Goal: Find specific page/section

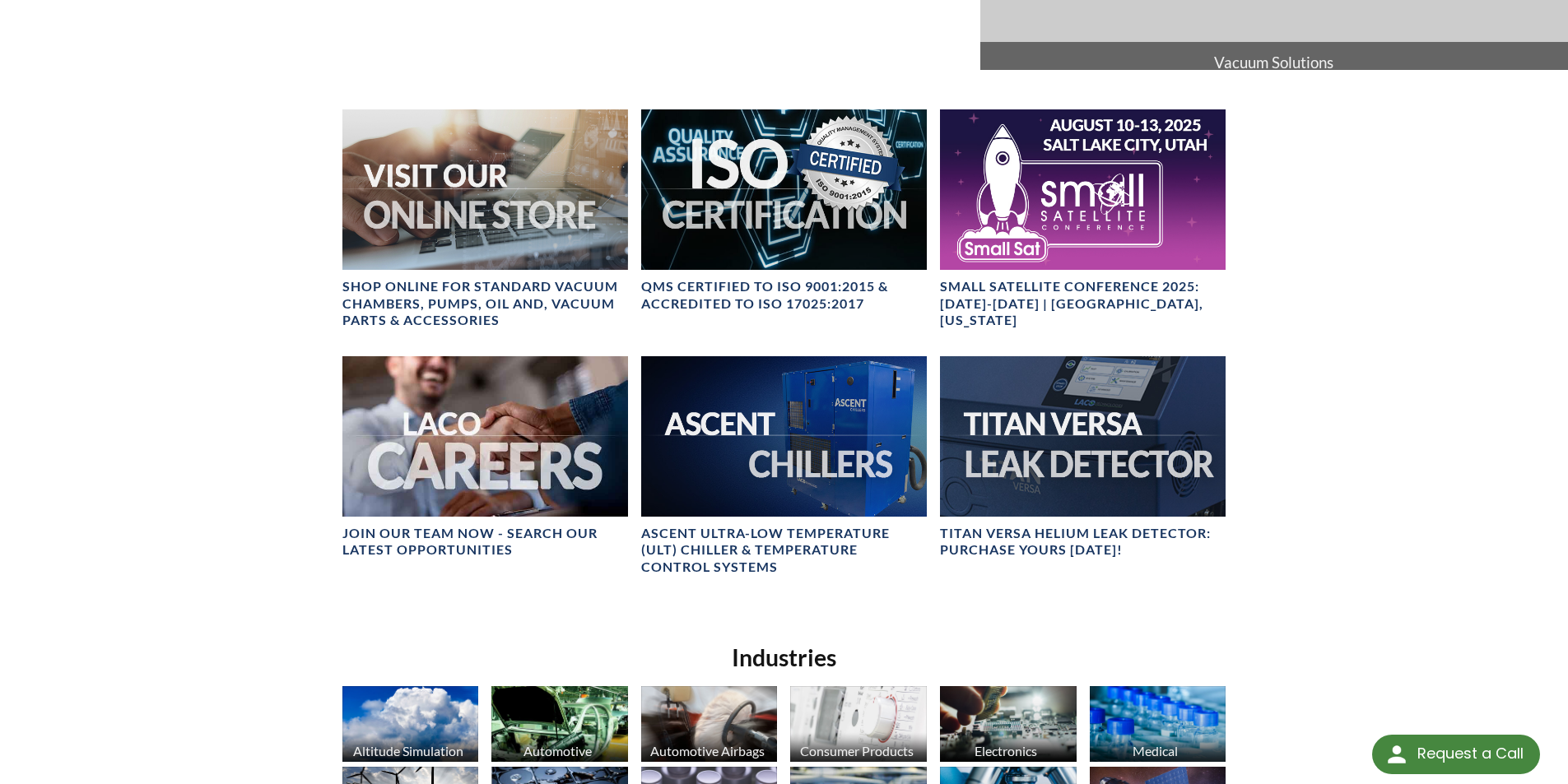
scroll to position [82, 0]
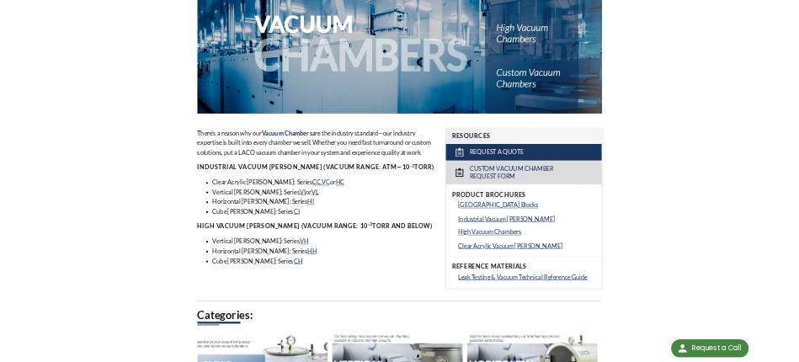
scroll to position [252, 0]
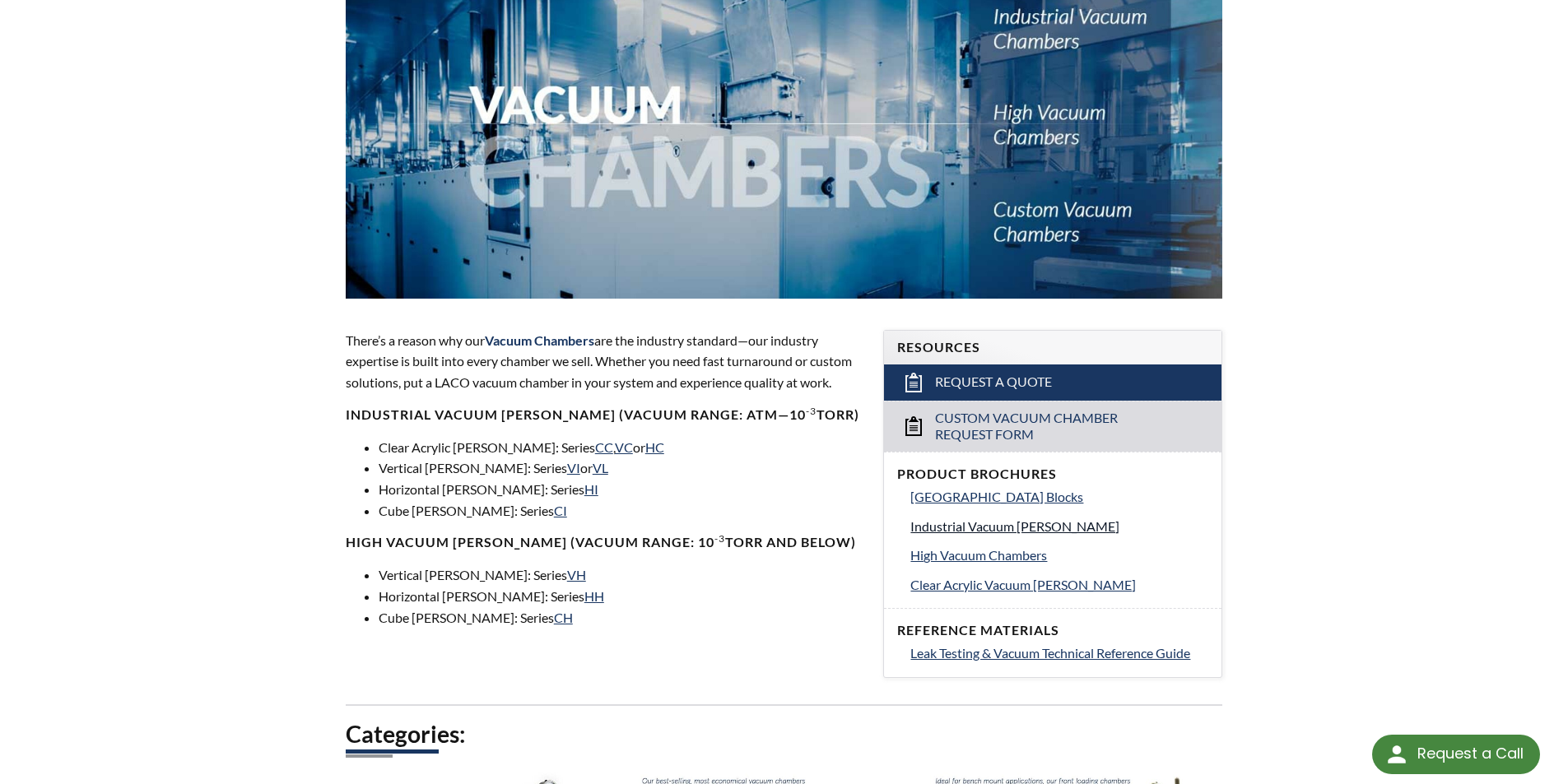
click at [947, 526] on span "Industrial Vacuum Chambers" at bounding box center [1015, 526] width 209 height 16
click at [944, 499] on span "Vacuum Chamber Building Blocks" at bounding box center [997, 497] width 173 height 16
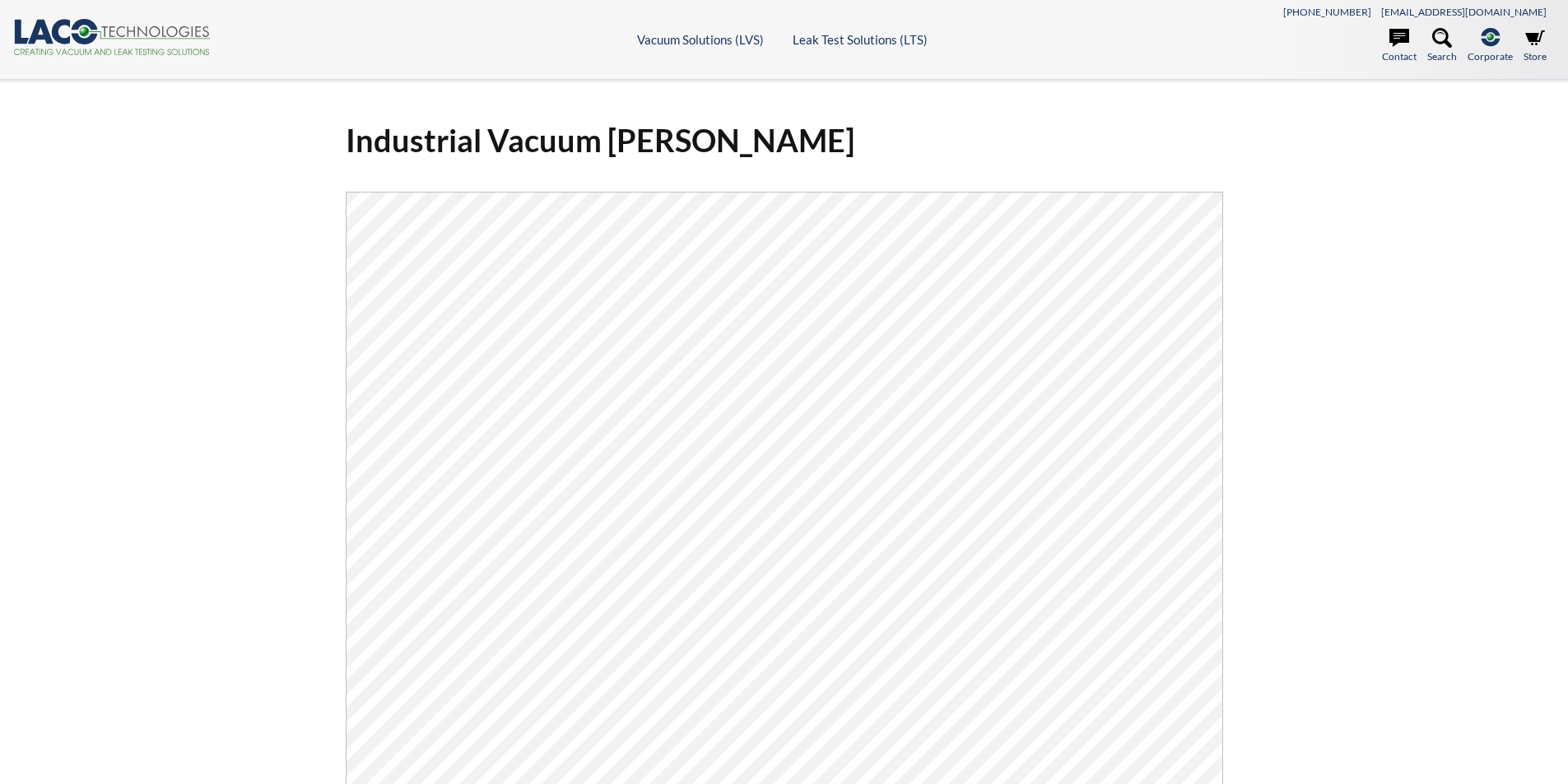
select select "Language Translate Widget"
